Goal: Task Accomplishment & Management: Complete application form

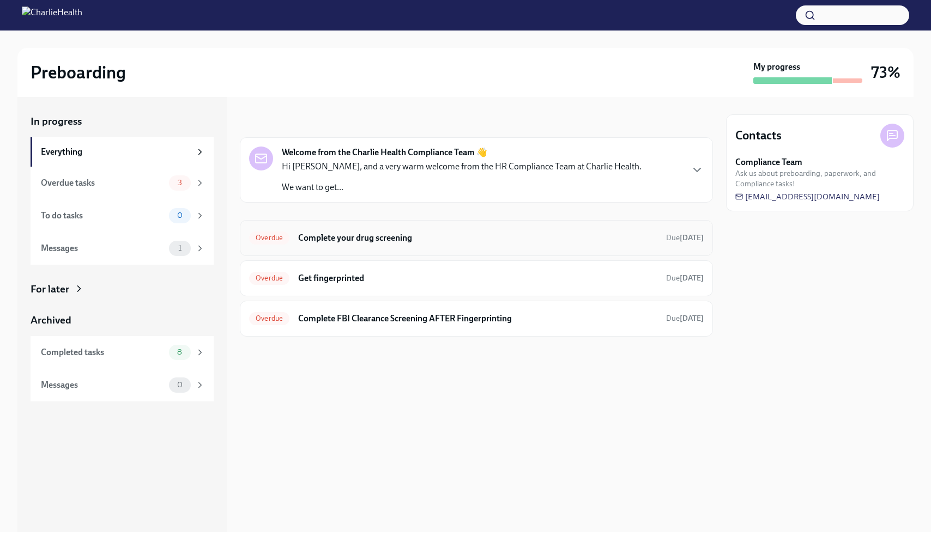
click at [394, 229] on div "Overdue Complete your drug screening Due [DATE]" at bounding box center [476, 237] width 455 height 17
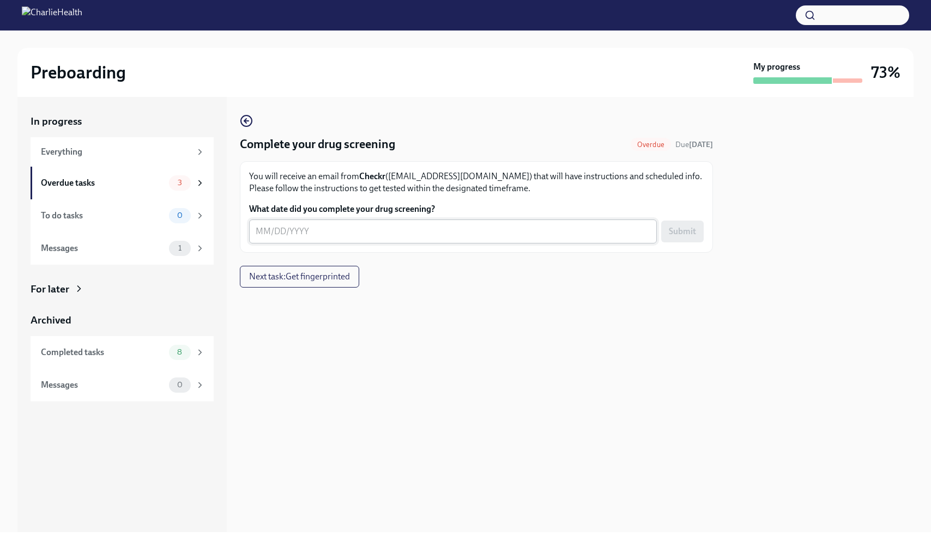
click at [367, 234] on textarea "What date did you complete your drug screening?" at bounding box center [453, 231] width 395 height 13
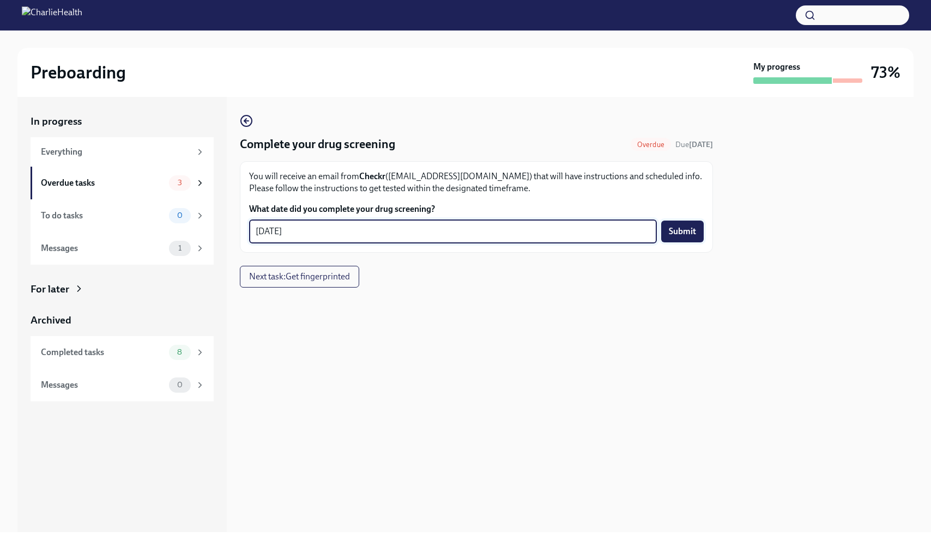
type textarea "[DATE]"
click at [667, 239] on button "Submit" at bounding box center [682, 232] width 43 height 22
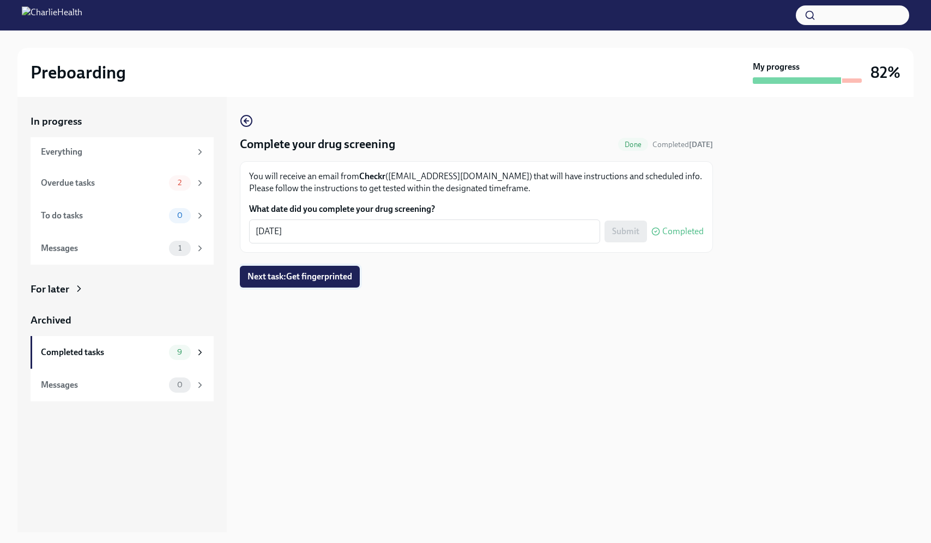
click at [343, 284] on button "Next task : Get fingerprinted" at bounding box center [300, 277] width 120 height 22
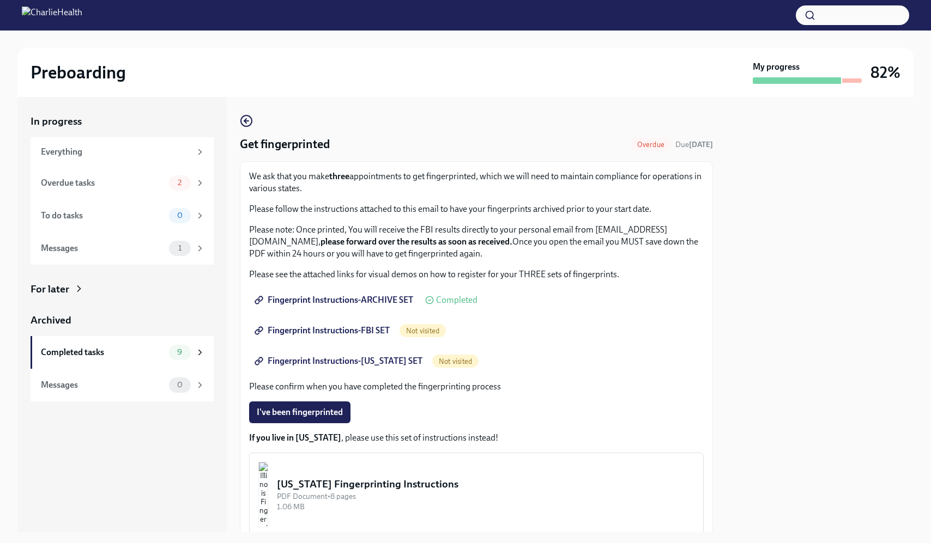
click at [372, 330] on span "Fingerprint Instructions-FBI SET" at bounding box center [323, 330] width 133 height 11
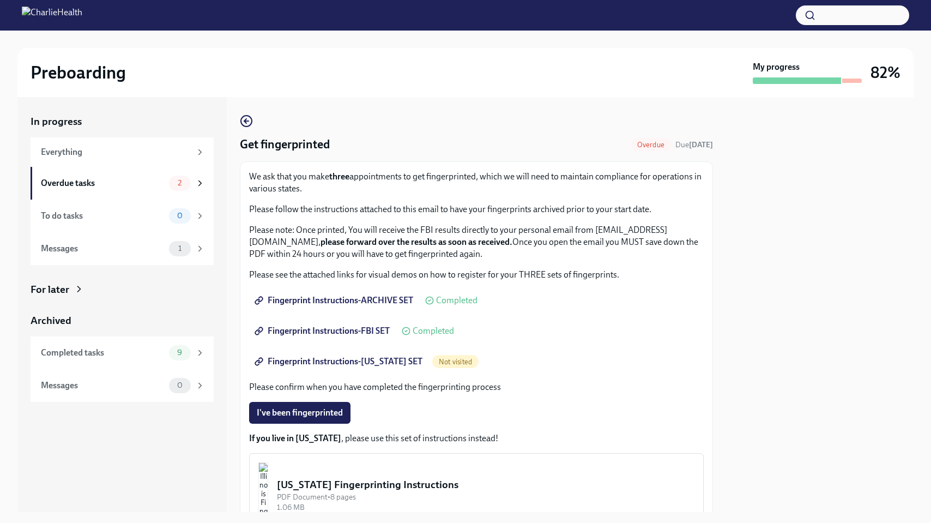
click at [385, 359] on span "Fingerprint Instructions-[US_STATE] SET" at bounding box center [340, 361] width 166 height 11
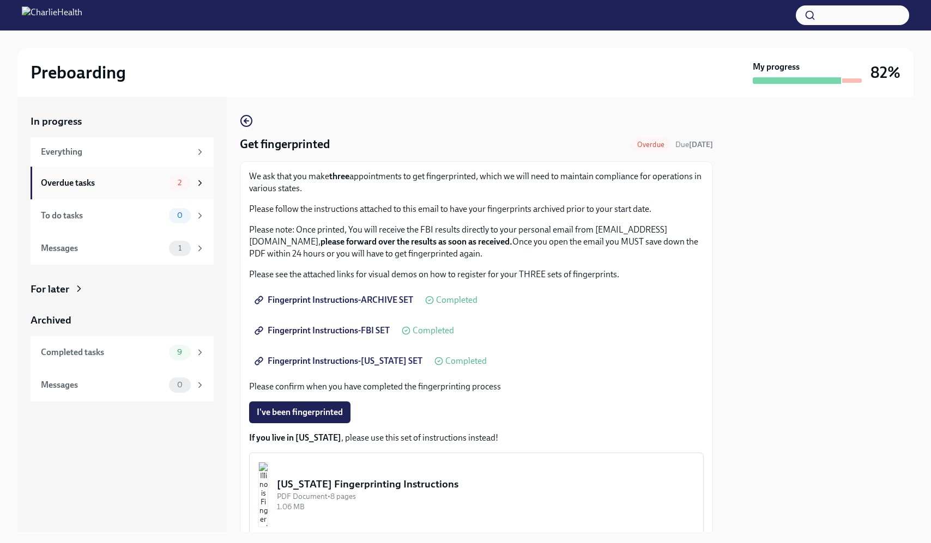
click at [148, 184] on div "Overdue tasks" at bounding box center [103, 183] width 124 height 12
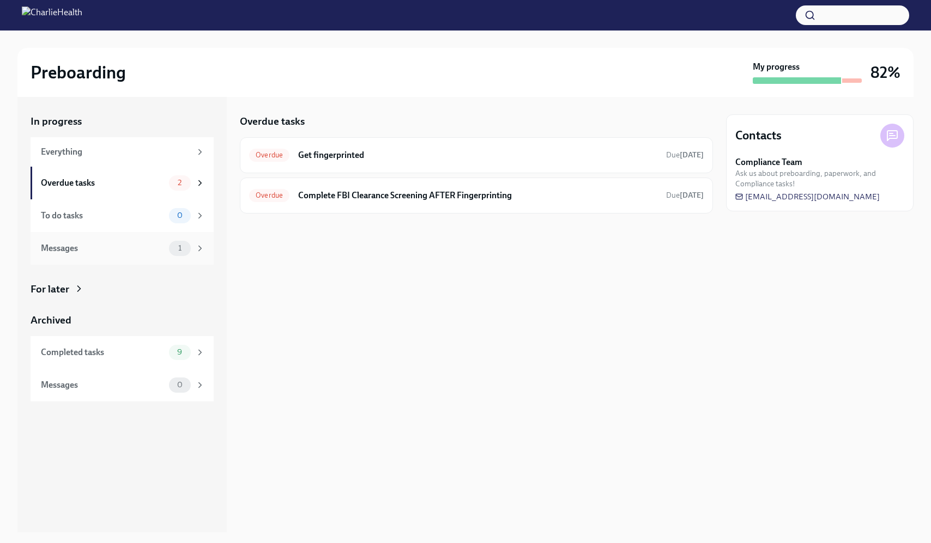
click at [132, 250] on div "Messages" at bounding box center [103, 249] width 124 height 12
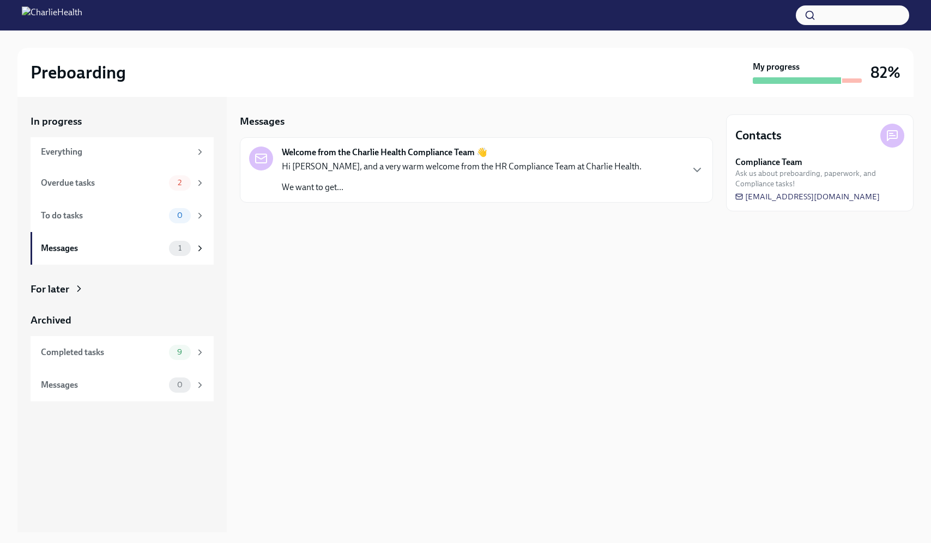
click at [461, 191] on p "We want to get..." at bounding box center [462, 188] width 360 height 12
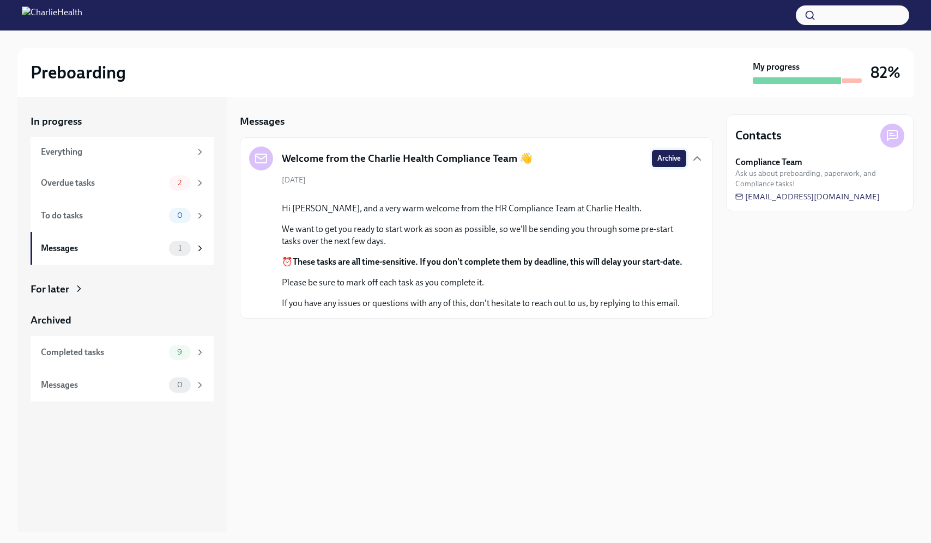
click at [675, 155] on span "Archive" at bounding box center [668, 158] width 23 height 11
